Goal: Task Accomplishment & Management: Manage account settings

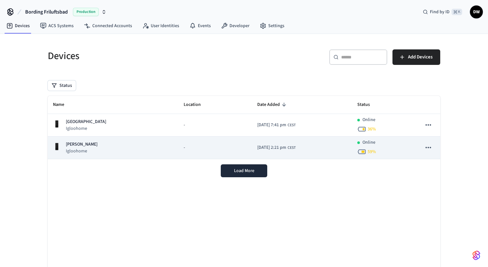
click at [91, 146] on p "[PERSON_NAME]" at bounding box center [82, 144] width 32 height 7
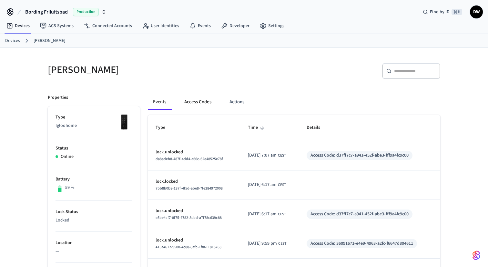
click at [201, 103] on button "Access Codes" at bounding box center [197, 102] width 37 height 16
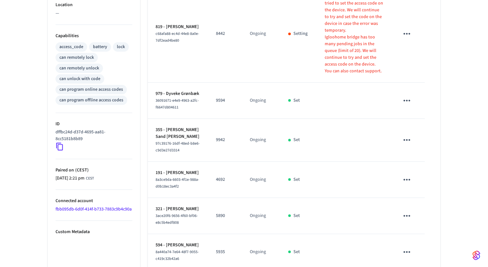
scroll to position [365, 0]
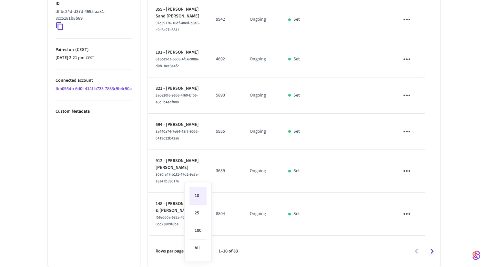
click at [199, 248] on li "All" at bounding box center [198, 248] width 17 height 17
type input "**"
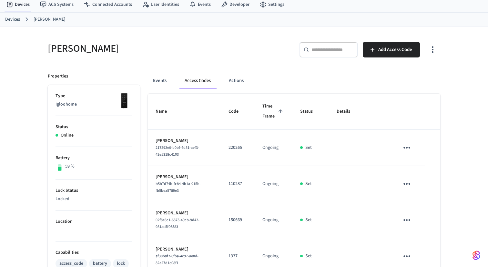
scroll to position [0, 0]
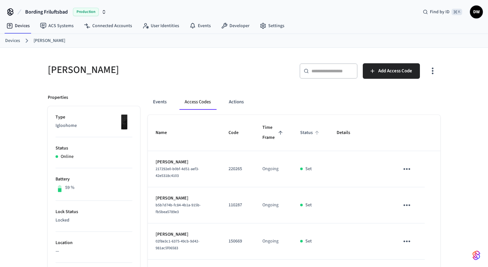
click at [300, 133] on span "Status" at bounding box center [310, 133] width 21 height 10
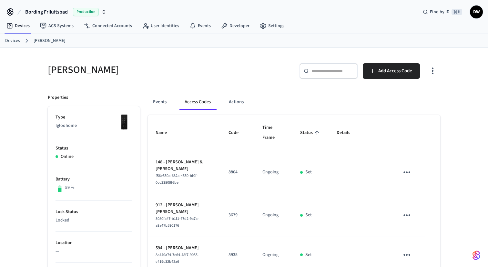
click at [300, 133] on span "Status" at bounding box center [310, 133] width 21 height 10
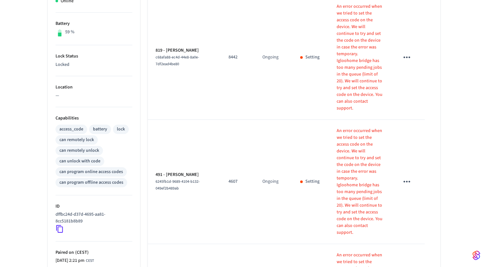
scroll to position [56, 0]
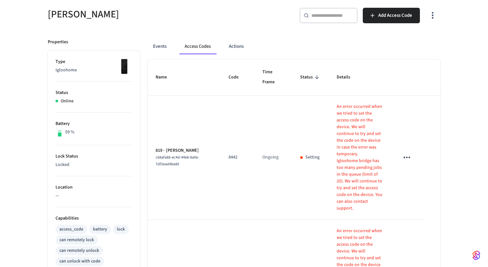
click at [409, 152] on icon "sticky table" at bounding box center [407, 157] width 10 height 10
click at [428, 153] on li "Edit" at bounding box center [422, 155] width 31 height 17
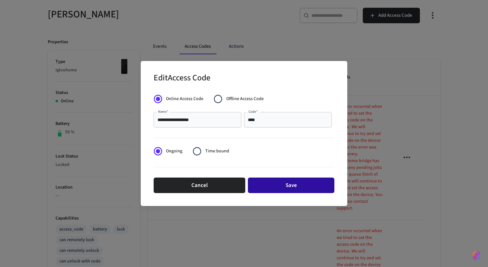
click at [293, 186] on button "Save" at bounding box center [291, 186] width 87 height 16
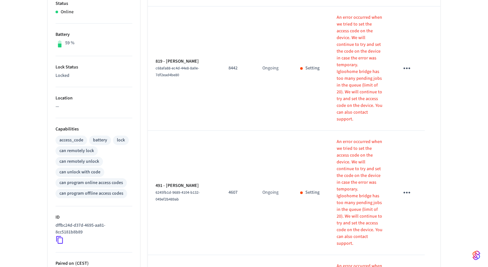
scroll to position [147, 0]
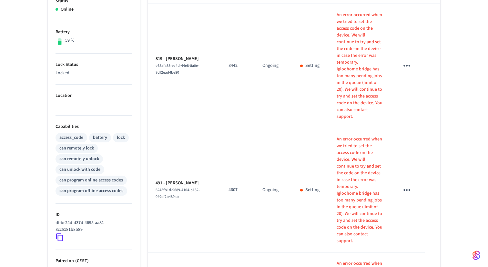
click at [406, 189] on icon "sticky table" at bounding box center [407, 190] width 7 height 2
click at [416, 142] on icon at bounding box center [416, 143] width 5 height 5
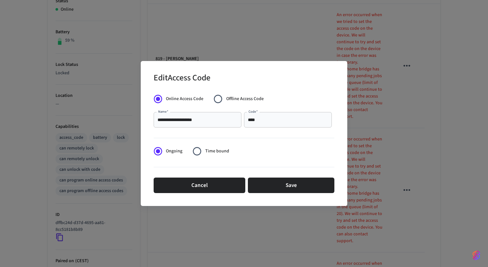
click at [218, 121] on input "**********" at bounding box center [198, 120] width 80 height 6
click at [291, 188] on button "Save" at bounding box center [291, 186] width 87 height 16
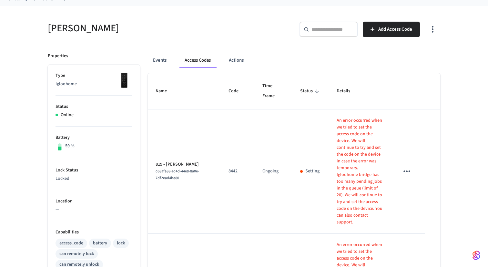
scroll to position [0, 0]
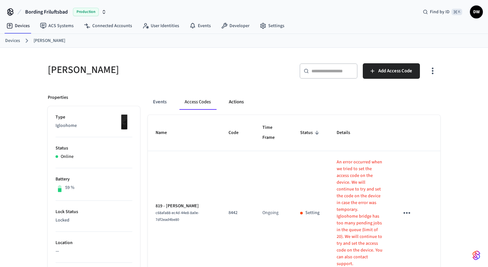
click at [244, 102] on button "Actions" at bounding box center [236, 102] width 25 height 16
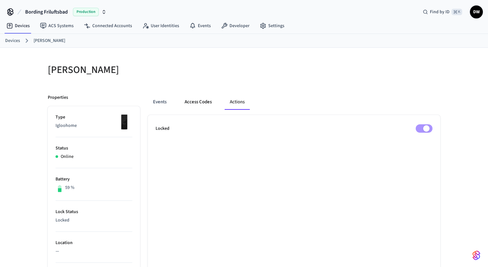
click at [205, 104] on button "Access Codes" at bounding box center [198, 102] width 37 height 16
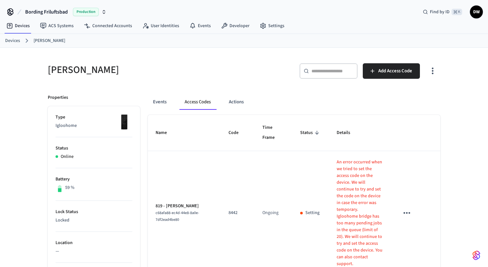
click at [69, 126] on p "Igloohome" at bounding box center [94, 125] width 77 height 7
click at [77, 126] on p "Igloohome" at bounding box center [94, 125] width 77 height 7
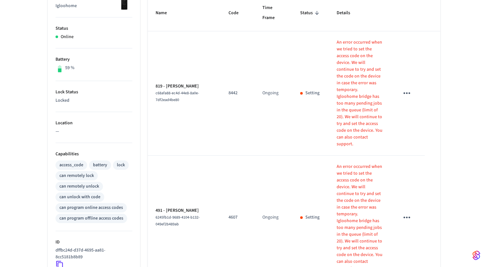
scroll to position [127, 0]
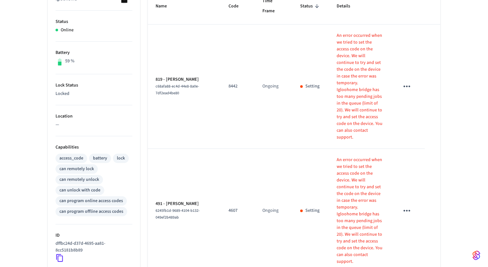
click at [346, 157] on p "An error occurred when we tried to set the access code on the device. We will c…" at bounding box center [360, 184] width 47 height 54
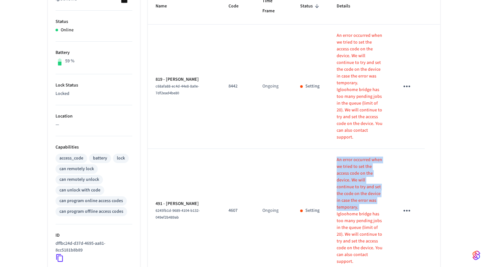
click at [346, 157] on p "An error occurred when we tried to set the access code on the device. We will c…" at bounding box center [360, 184] width 47 height 54
click at [354, 157] on p "An error occurred when we tried to set the access code on the device. We will c…" at bounding box center [360, 184] width 47 height 54
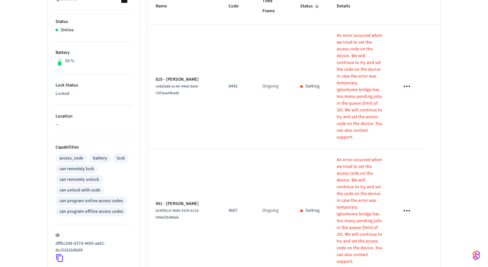
click at [354, 211] on p "Igloohome bridge has too many pending jobs in the queue (limit of 20). We will …" at bounding box center [360, 238] width 47 height 54
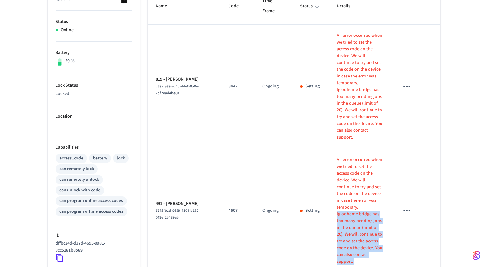
click at [354, 211] on p "Igloohome bridge has too many pending jobs in the queue (limit of 20). We will …" at bounding box center [360, 238] width 47 height 54
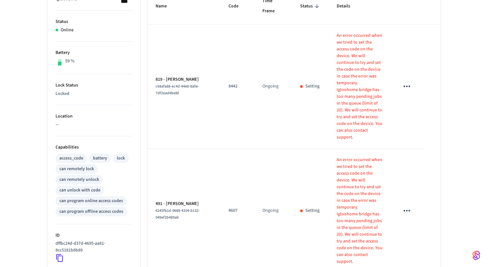
click at [353, 157] on p "An error occurred when we tried to set the access code on the device. We will c…" at bounding box center [360, 184] width 47 height 54
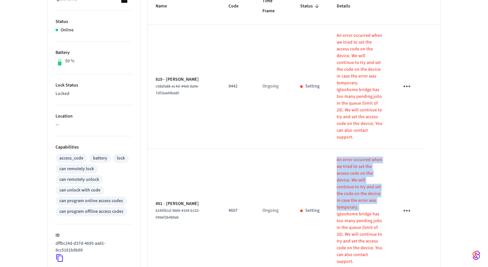
click at [353, 157] on p "An error occurred when we tried to set the access code on the device. We will c…" at bounding box center [360, 184] width 47 height 54
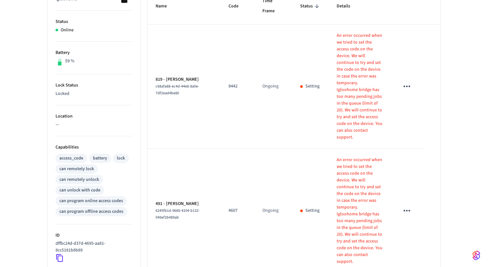
click at [354, 211] on p "Igloohome bridge has too many pending jobs in the queue (limit of 20). We will …" at bounding box center [360, 238] width 47 height 54
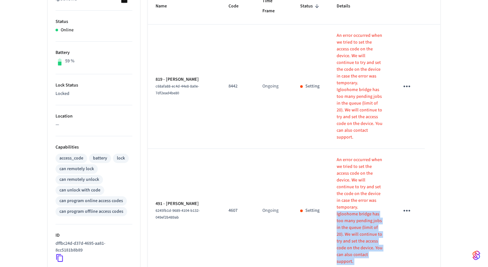
click at [354, 211] on p "Igloohome bridge has too many pending jobs in the queue (limit of 20). We will …" at bounding box center [360, 238] width 47 height 54
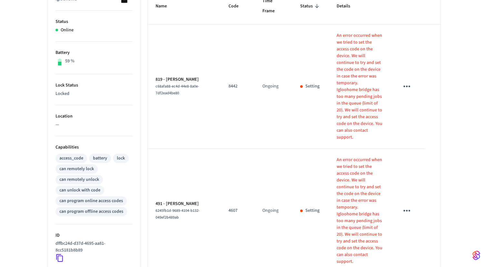
click at [353, 157] on p "An error occurred when we tried to set the access code on the device. We will c…" at bounding box center [360, 184] width 47 height 54
click at [358, 157] on p "An error occurred when we tried to set the access code on the device. We will c…" at bounding box center [360, 184] width 47 height 54
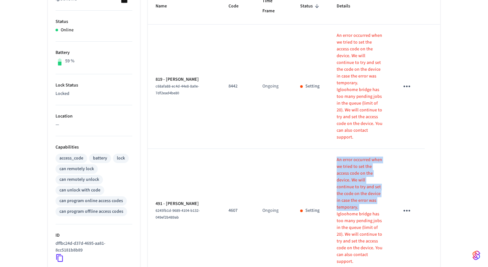
click at [358, 157] on p "An error occurred when we tried to set the access code on the device. We will c…" at bounding box center [360, 184] width 47 height 54
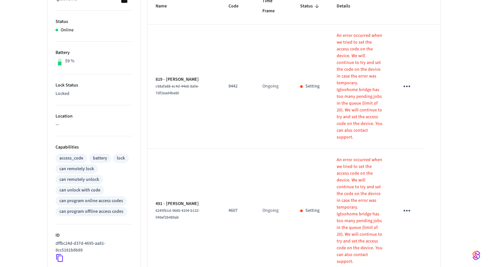
click at [362, 211] on p "Igloohome bridge has too many pending jobs in the queue (limit of 20). We will …" at bounding box center [360, 238] width 47 height 54
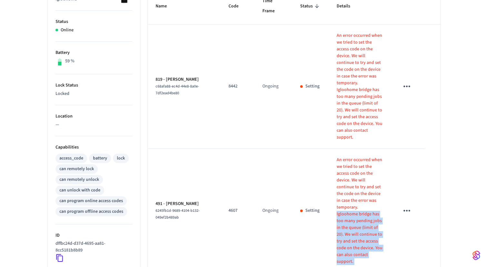
click at [362, 211] on p "Igloohome bridge has too many pending jobs in the queue (limit of 20). We will …" at bounding box center [360, 238] width 47 height 54
click at [358, 211] on p "Igloohome bridge has too many pending jobs in the queue (limit of 20). We will …" at bounding box center [360, 238] width 47 height 54
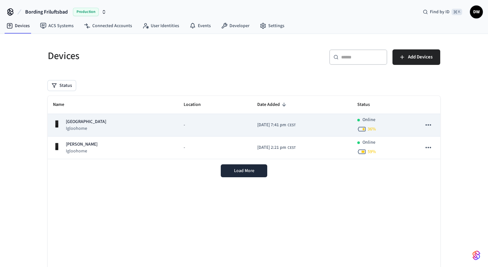
click at [157, 119] on td "[GEOGRAPHIC_DATA] Igloohome" at bounding box center [113, 125] width 131 height 23
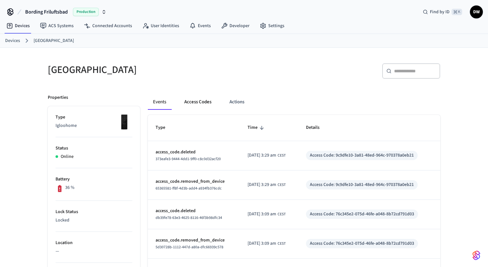
click at [206, 100] on button "Access Codes" at bounding box center [197, 102] width 37 height 16
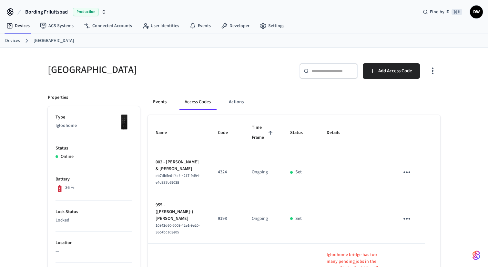
click at [159, 102] on button "Events" at bounding box center [160, 102] width 24 height 16
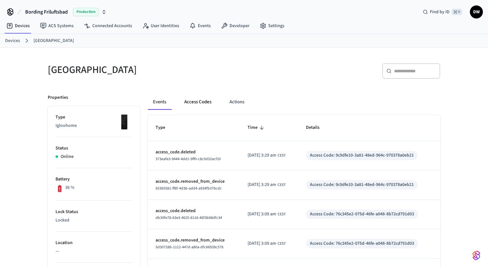
click at [196, 100] on button "Access Codes" at bounding box center [197, 102] width 37 height 16
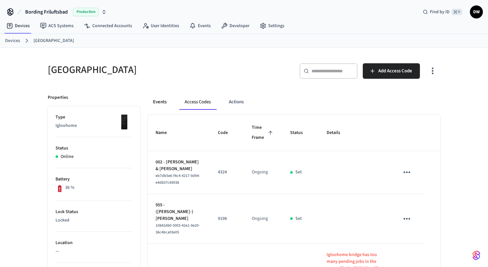
click at [166, 101] on button "Events" at bounding box center [160, 102] width 24 height 16
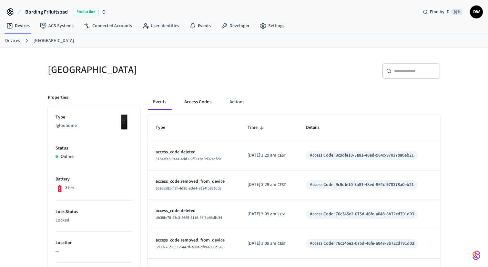
click at [191, 100] on button "Access Codes" at bounding box center [197, 102] width 37 height 16
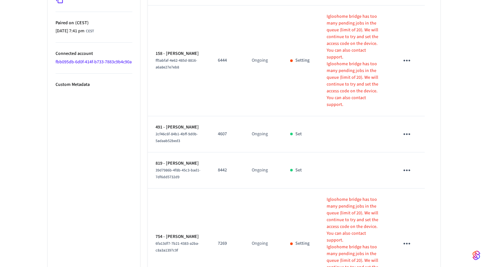
scroll to position [548, 0]
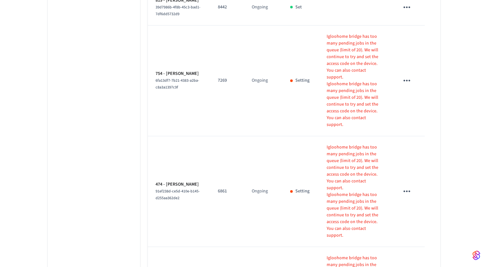
click at [200, 247] on li "All" at bounding box center [198, 248] width 17 height 17
type input "**"
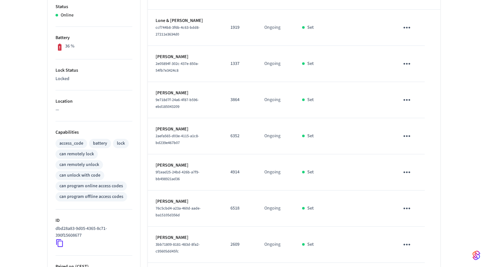
scroll to position [0, 0]
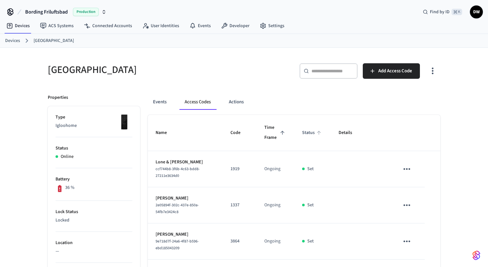
click at [303, 133] on span "Status" at bounding box center [312, 133] width 21 height 10
click at [308, 132] on span "Status" at bounding box center [312, 133] width 21 height 10
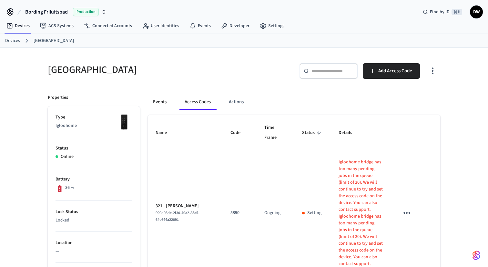
click at [162, 101] on button "Events" at bounding box center [160, 102] width 24 height 16
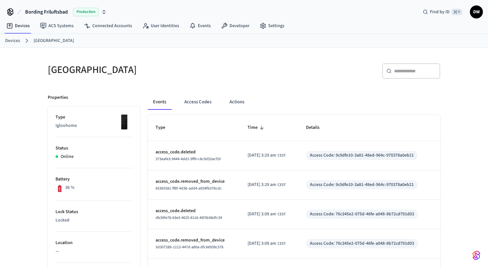
click at [69, 186] on p "36 %" at bounding box center [69, 187] width 9 height 7
click at [84, 187] on div "36 %" at bounding box center [94, 188] width 77 height 8
